Goal: Information Seeking & Learning: Learn about a topic

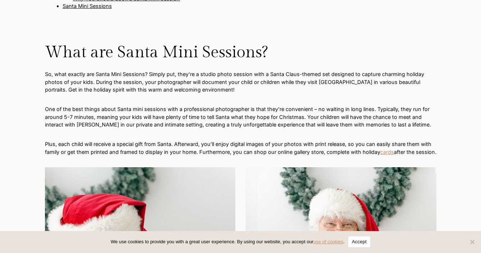
scroll to position [863, 0]
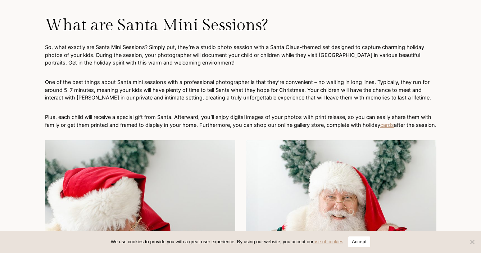
drag, startPoint x: 45, startPoint y: 79, endPoint x: 243, endPoint y: 86, distance: 198.0
click at [243, 86] on p "One of the best things about Santa mini sessions with a professional photograph…" at bounding box center [241, 89] width 392 height 23
click at [100, 81] on p "One of the best things about Santa mini sessions with a professional photograph…" at bounding box center [241, 89] width 392 height 23
drag, startPoint x: 100, startPoint y: 81, endPoint x: 160, endPoint y: 89, distance: 60.6
click at [160, 89] on p "One of the best things about Santa mini sessions with a professional photograph…" at bounding box center [241, 89] width 392 height 23
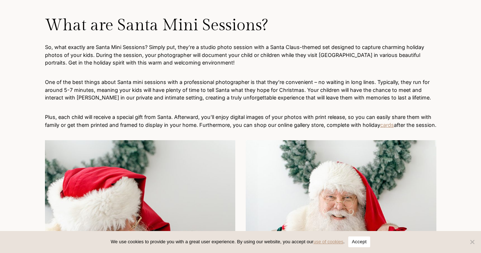
drag, startPoint x: 168, startPoint y: 120, endPoint x: 155, endPoint y: 122, distance: 12.8
click at [155, 122] on p "Plus, each child will receive a special gift from Santa. Afterward, you’ll enjo…" at bounding box center [241, 120] width 392 height 15
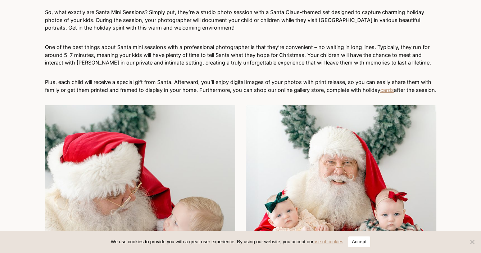
scroll to position [1067, 0]
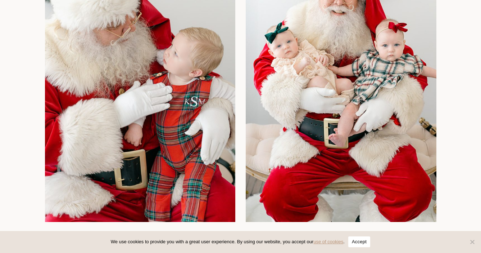
click at [366, 244] on button "Accept" at bounding box center [359, 241] width 22 height 11
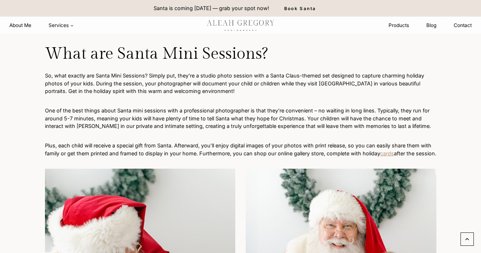
scroll to position [771, 0]
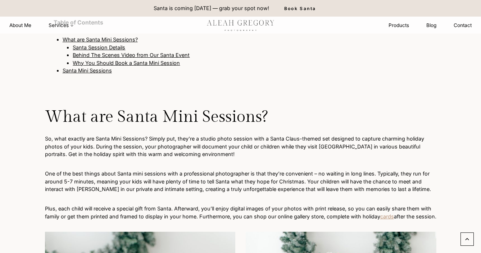
drag, startPoint x: 138, startPoint y: 166, endPoint x: 169, endPoint y: 176, distance: 32.7
click at [168, 176] on p "One of the best things about Santa mini sessions with a professional photograph…" at bounding box center [241, 180] width 392 height 23
